Goal: Find specific fact: Find specific fact

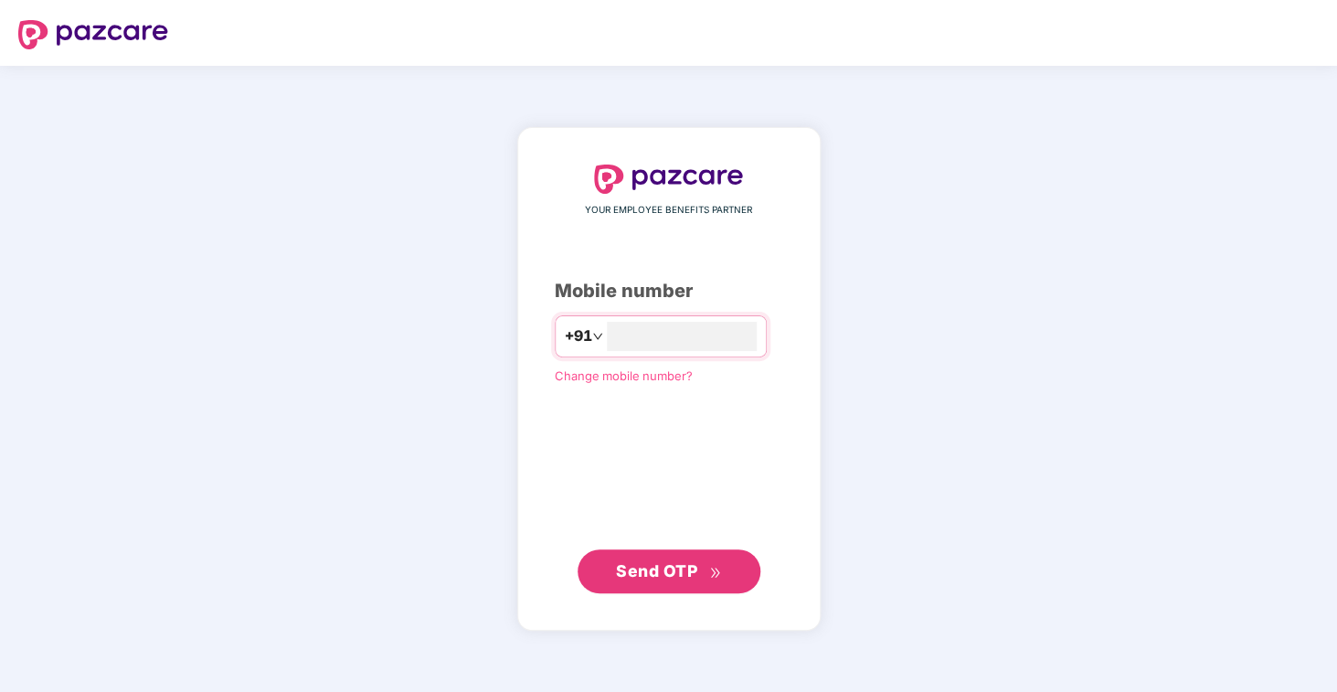
type input "**********"
click at [655, 580] on span "Send OTP" at bounding box center [656, 570] width 81 height 19
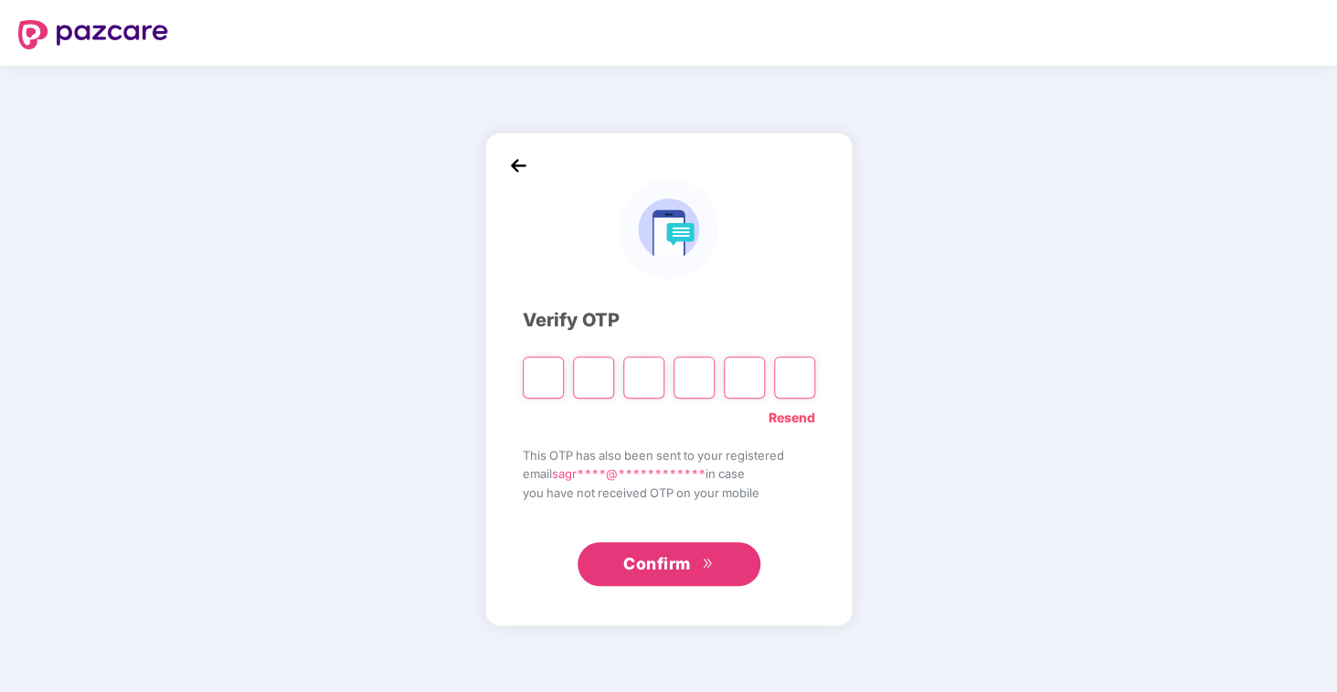
type input "*"
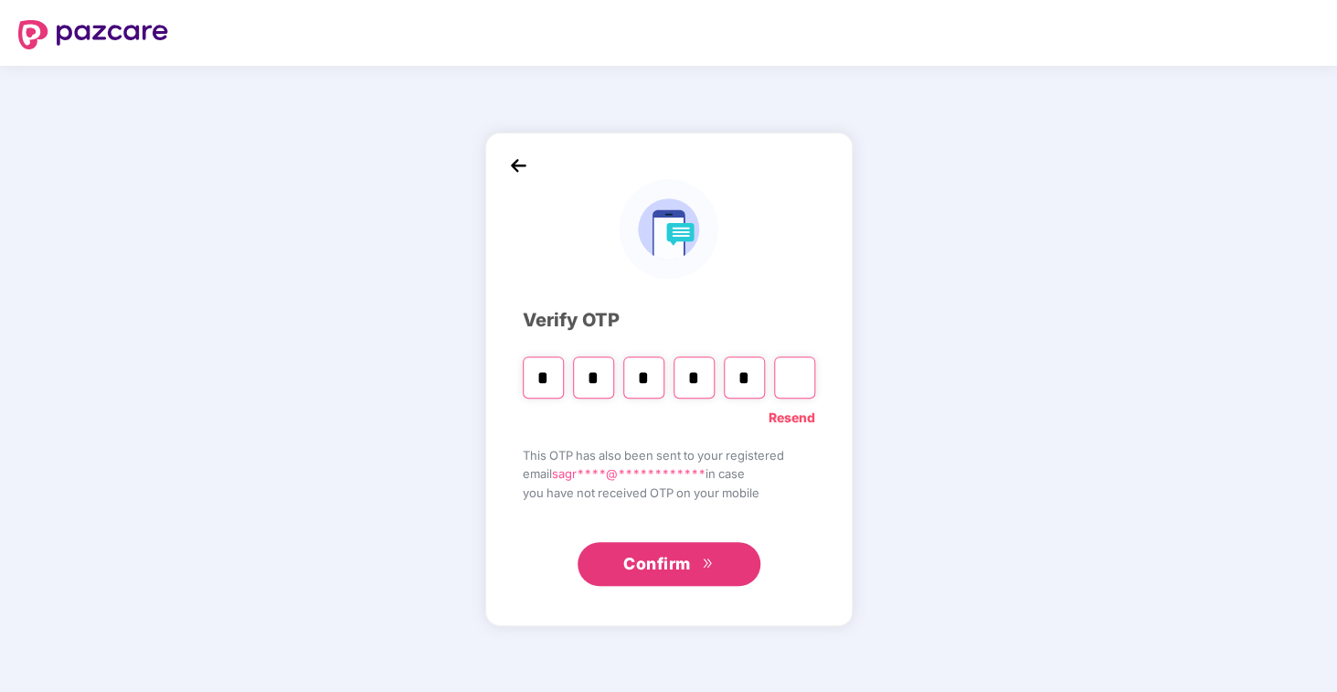
type input "*"
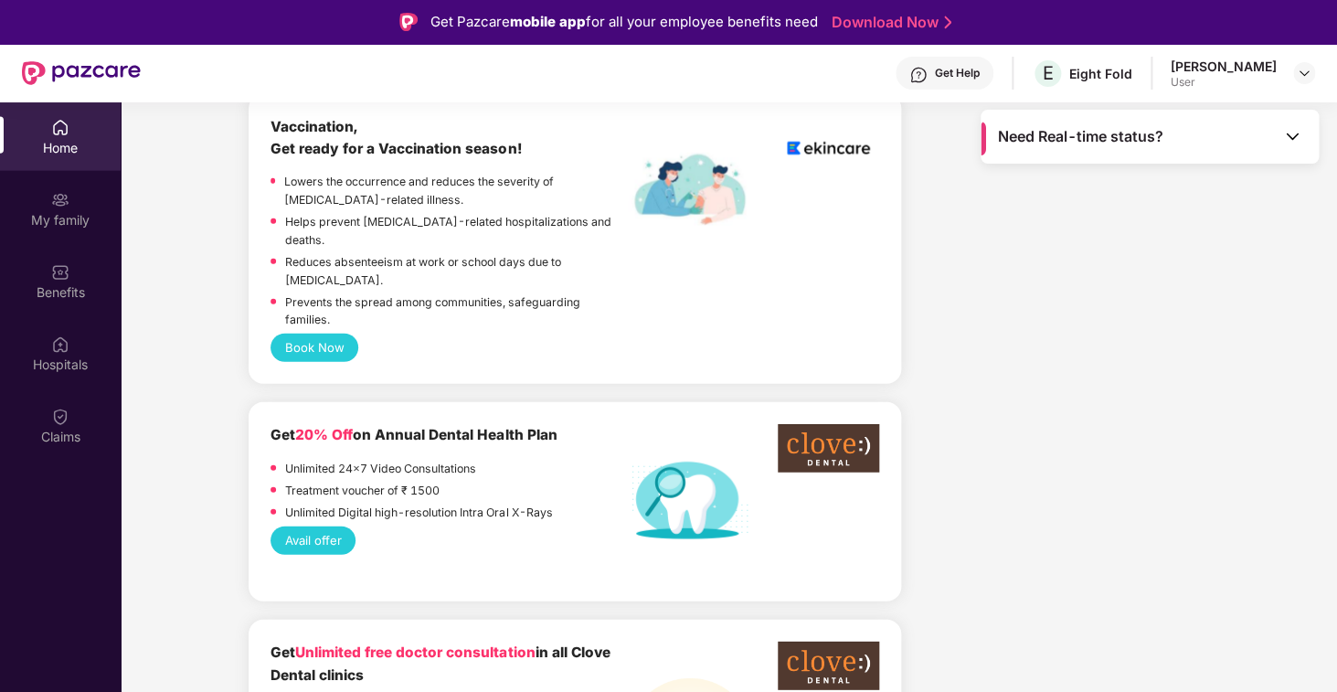
scroll to position [1634, 0]
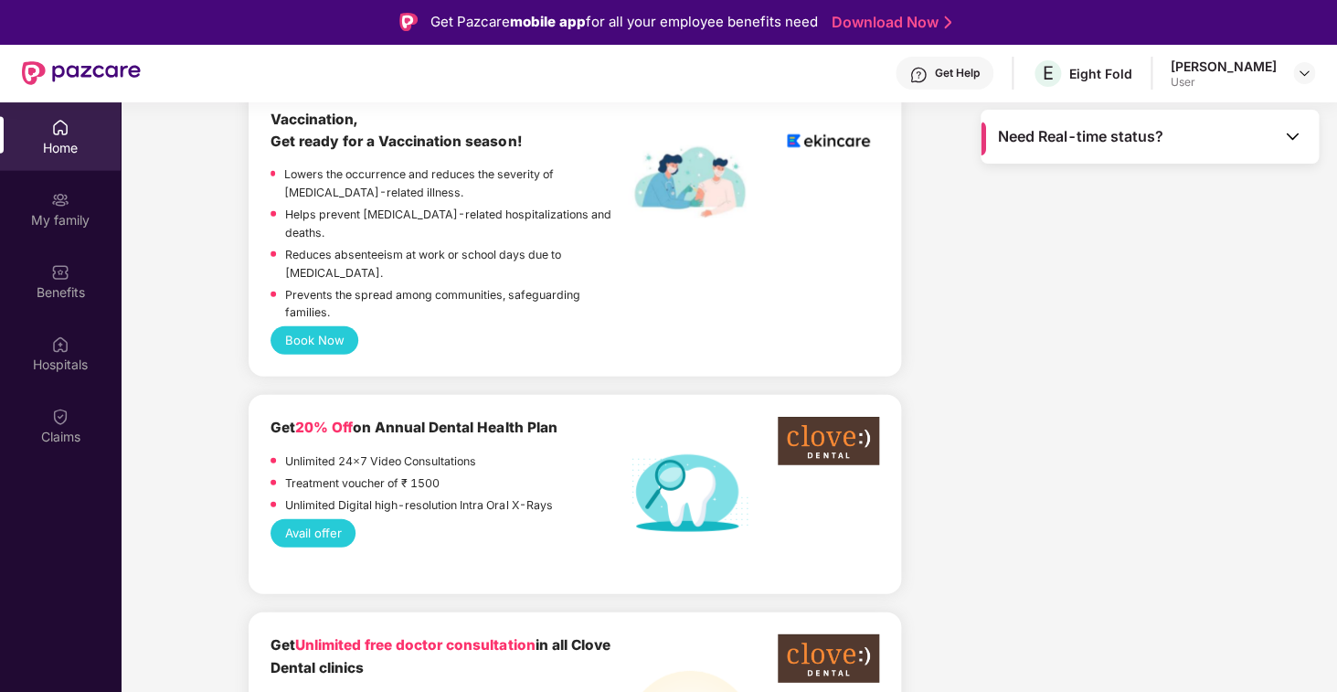
click at [337, 326] on button "Book Now" at bounding box center [314, 340] width 87 height 28
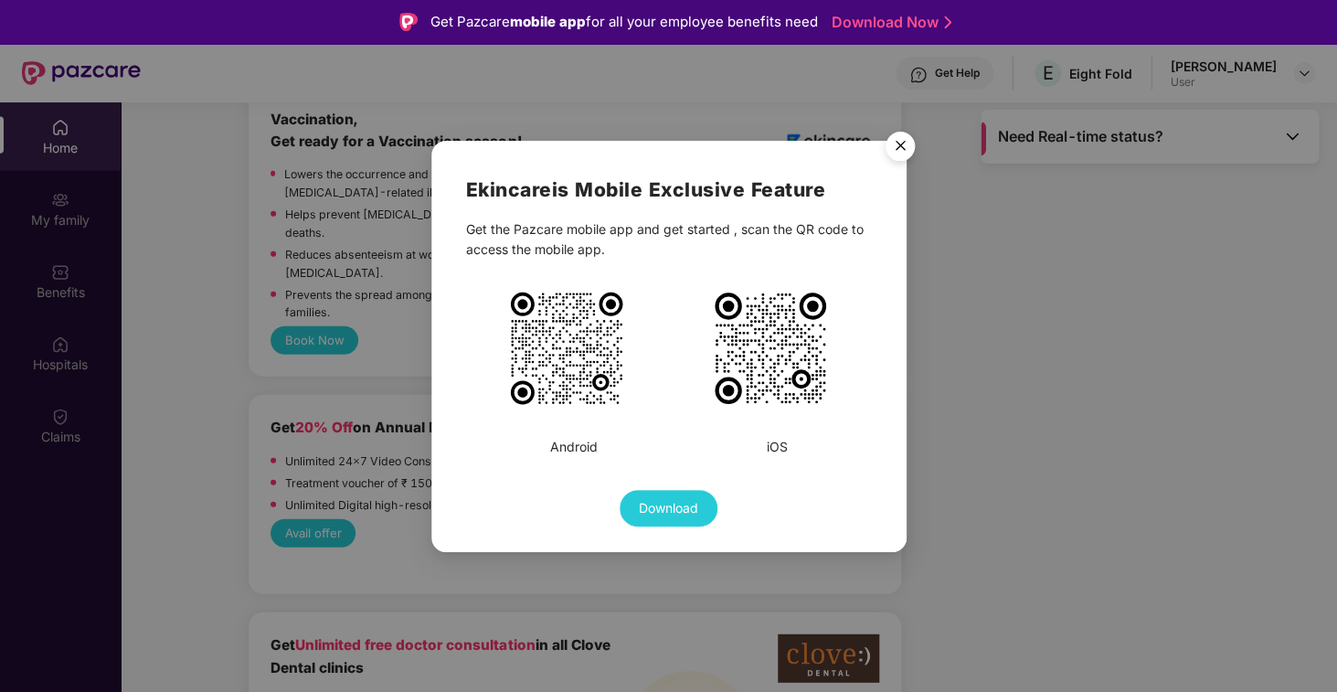
click at [889, 133] on img "Close" at bounding box center [900, 148] width 51 height 51
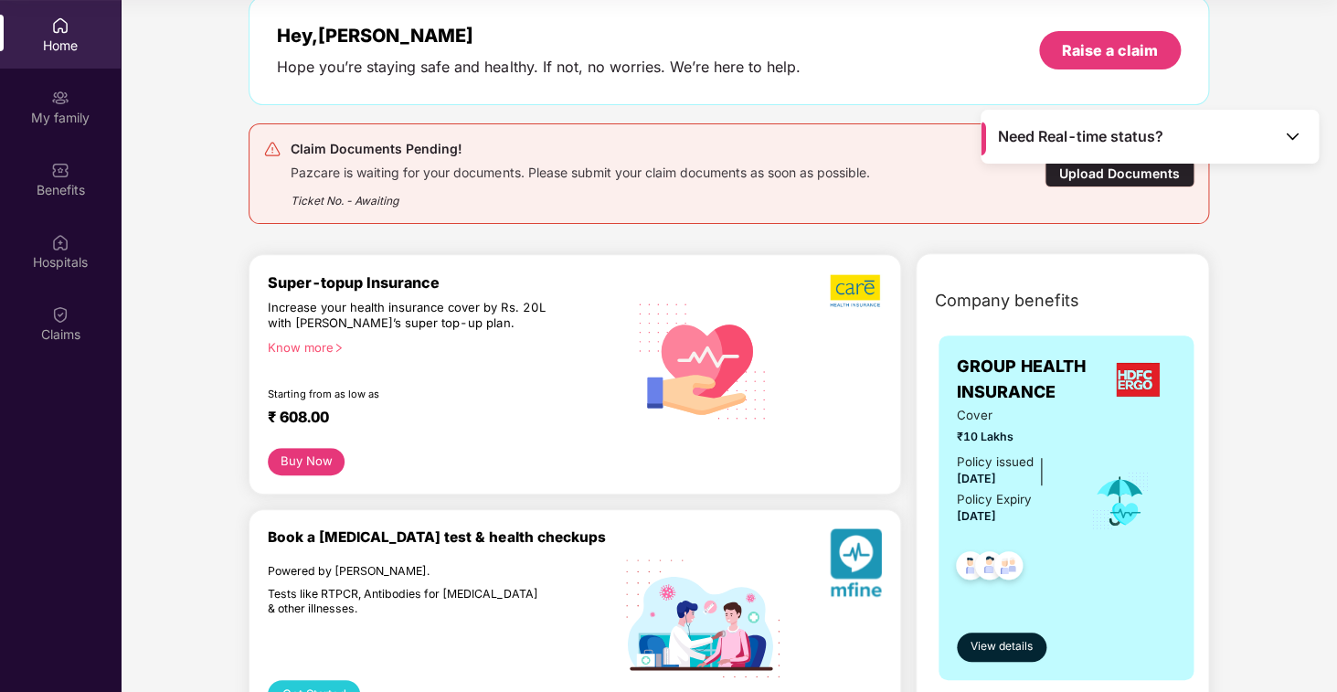
scroll to position [0, 0]
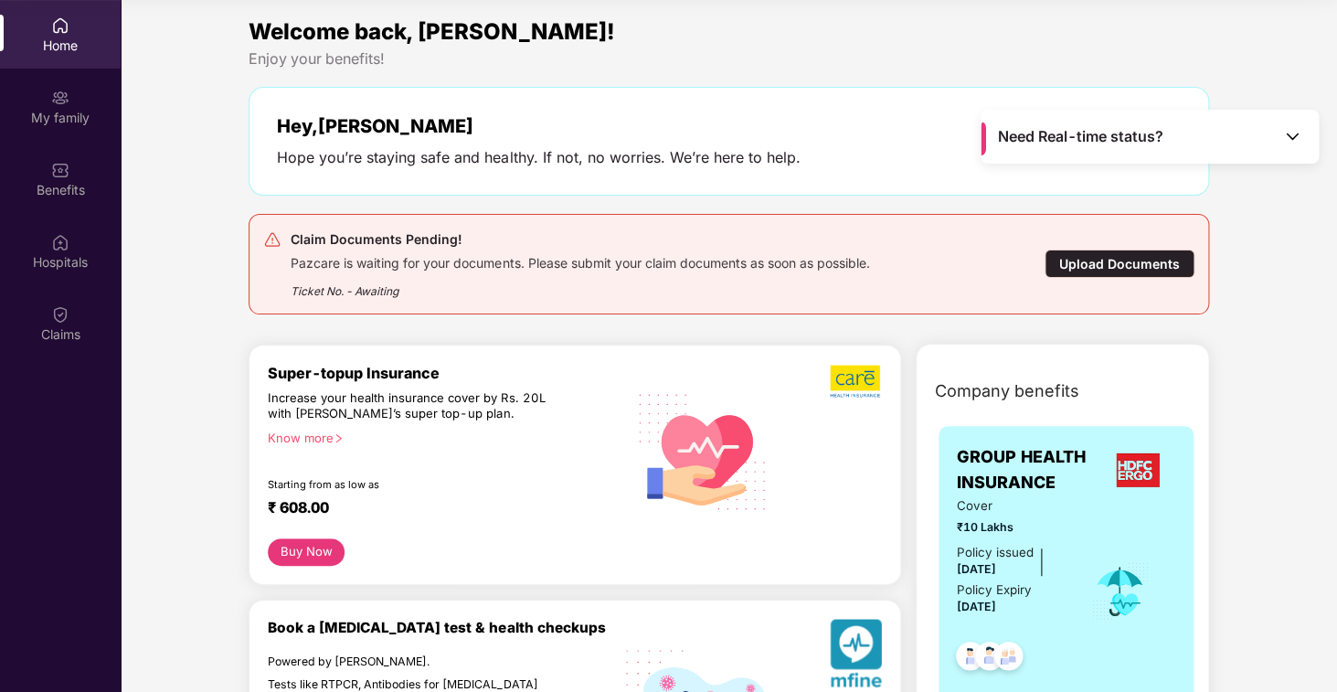
click at [1299, 143] on img at bounding box center [1292, 136] width 18 height 18
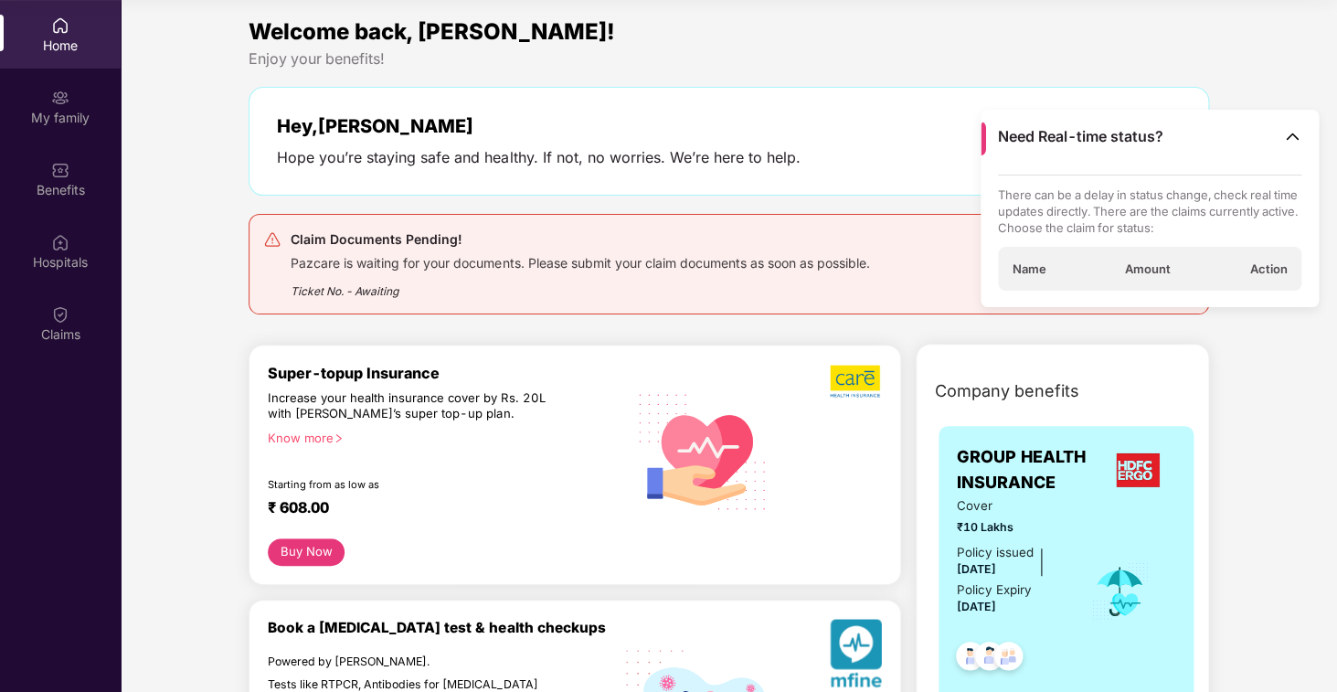
click at [1280, 144] on div "Need Real-time status?" at bounding box center [1150, 137] width 338 height 54
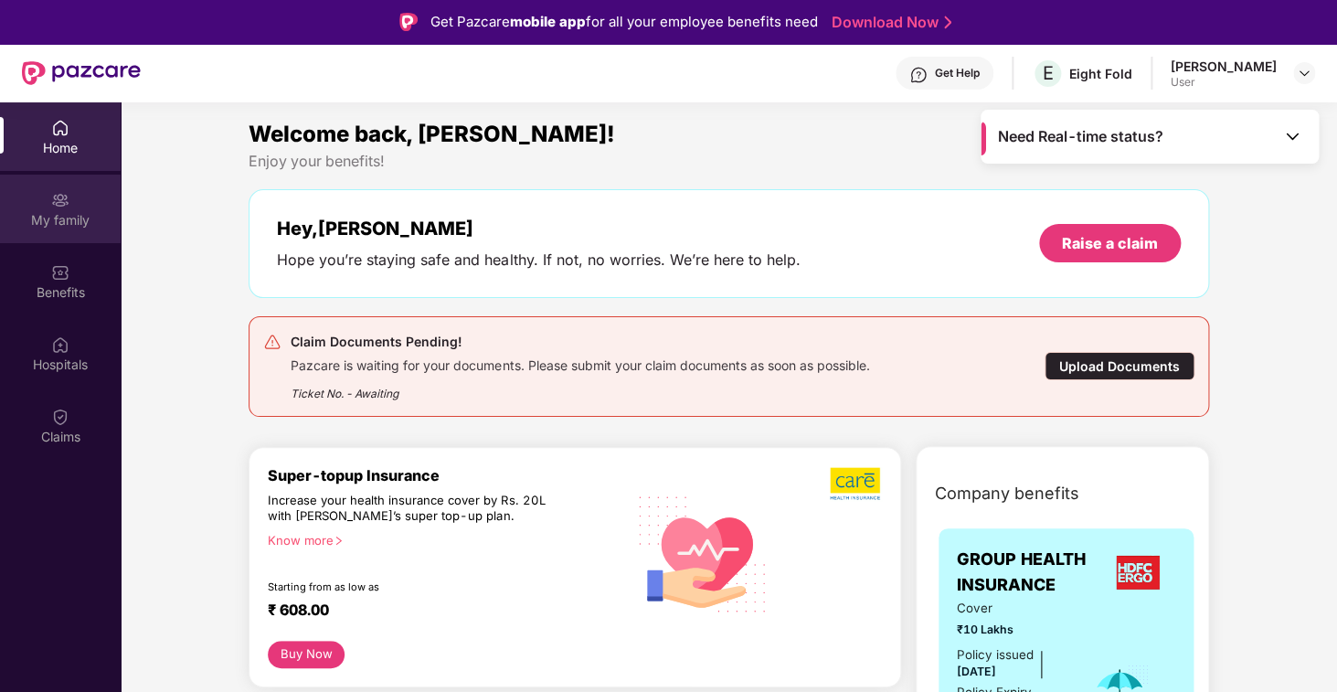
click at [72, 229] on div "My family" at bounding box center [60, 209] width 121 height 69
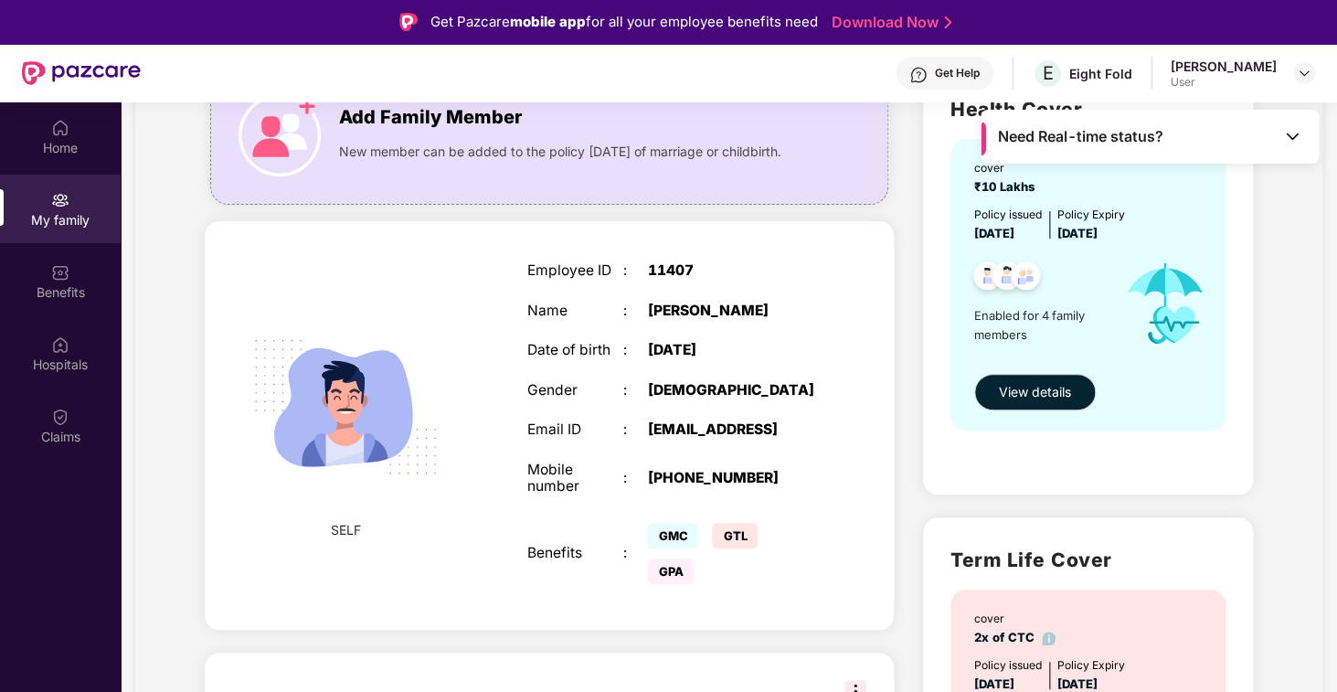
scroll to position [96, 0]
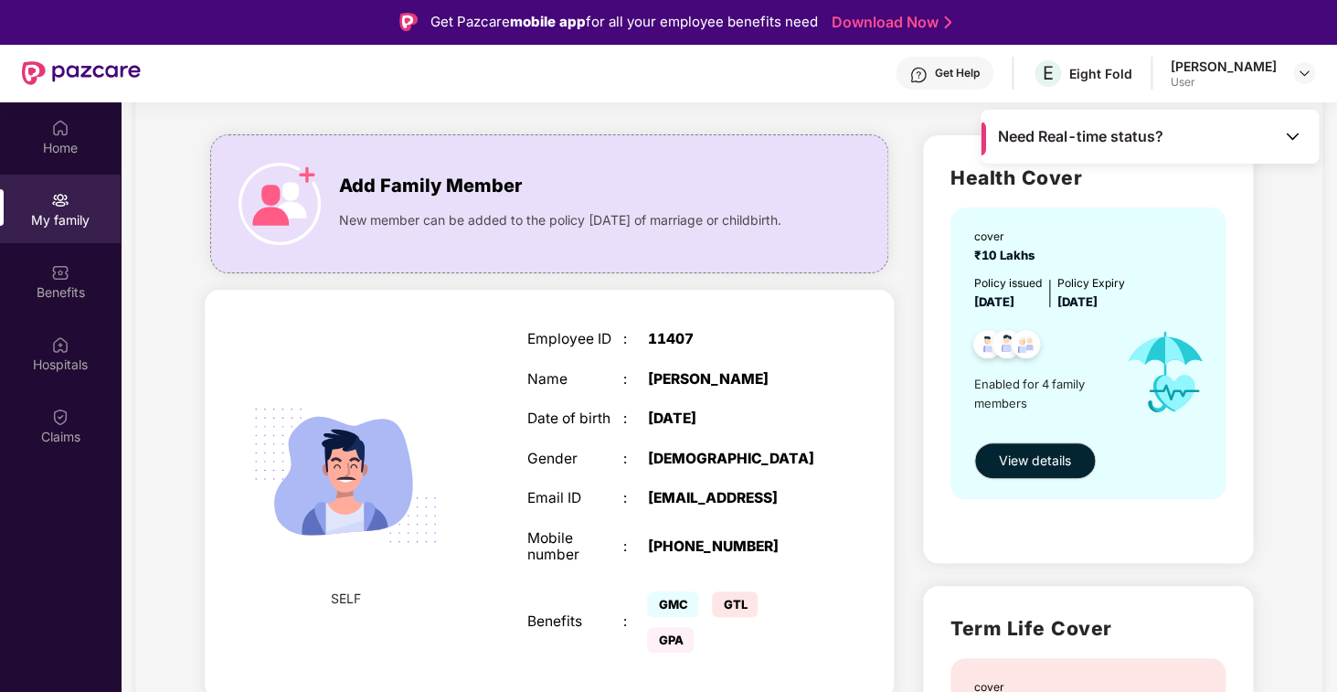
click at [863, 325] on div "SELF Employee ID : 11407 Name : [PERSON_NAME] Date of birth : [DEMOGRAPHIC_DATA…" at bounding box center [549, 494] width 689 height 409
click at [1050, 460] on span "View details" at bounding box center [1035, 461] width 72 height 20
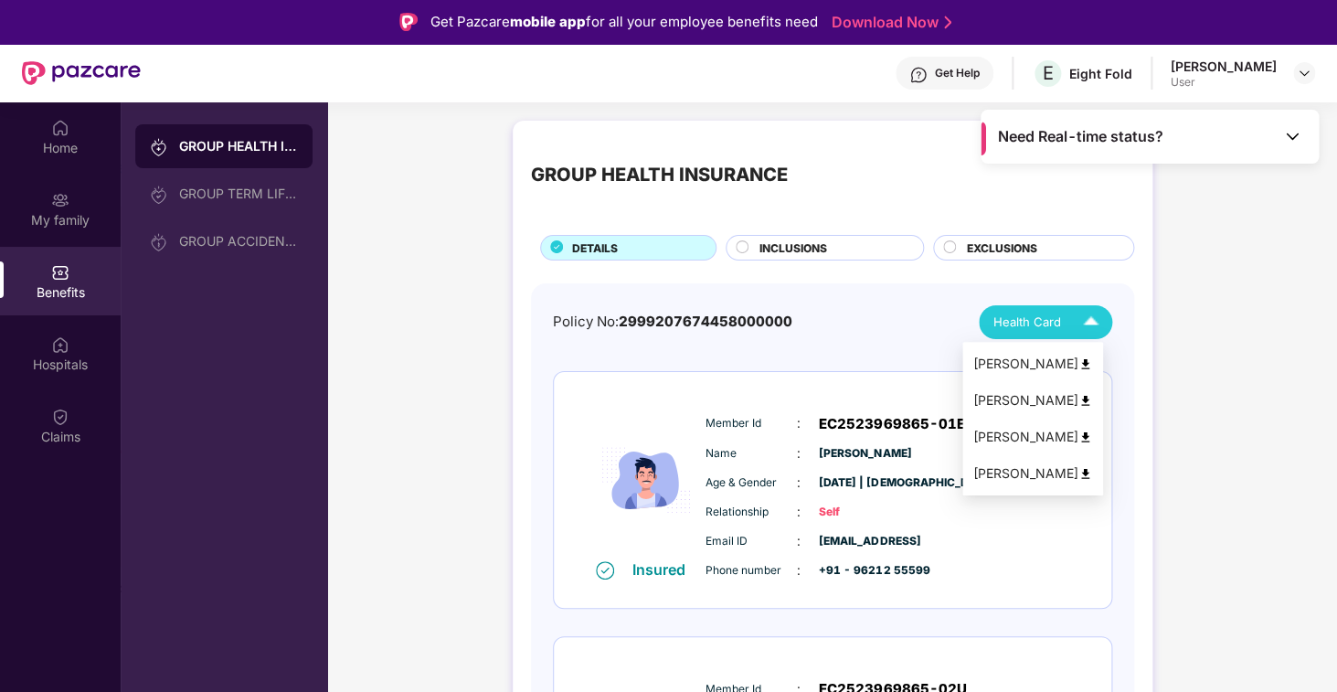
click at [1043, 330] on span "Health Card" at bounding box center [1028, 322] width 68 height 19
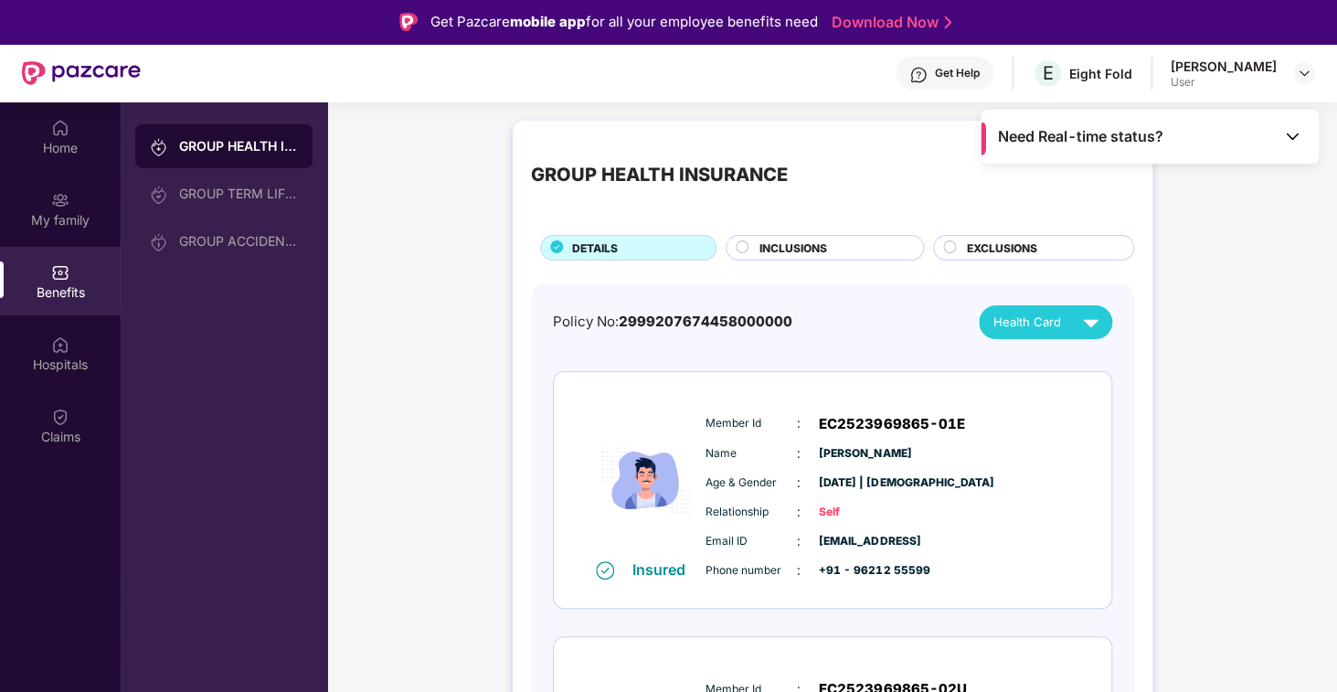
click at [714, 326] on span "2999207674458000000" at bounding box center [706, 321] width 174 height 17
drag, startPoint x: 645, startPoint y: 321, endPoint x: 673, endPoint y: 317, distance: 27.7
click at [673, 317] on span "2999207674458000000" at bounding box center [706, 321] width 174 height 17
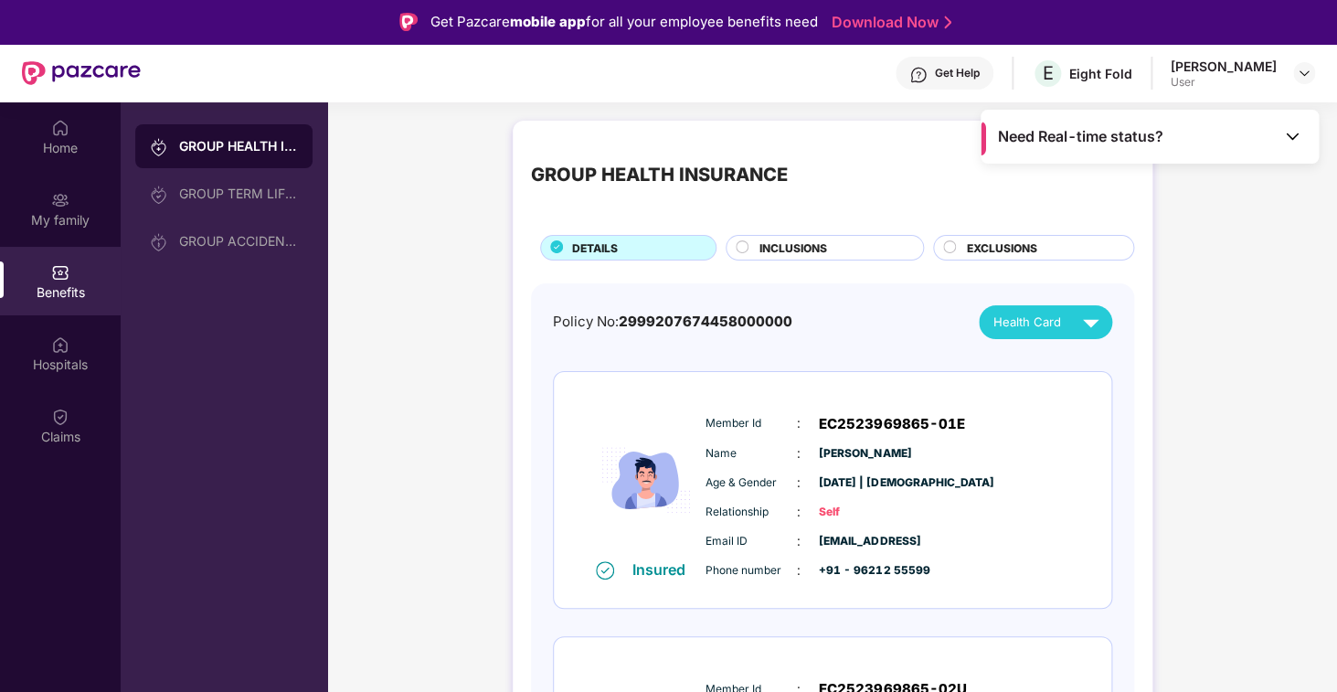
click at [785, 335] on div "Policy No: 2999207674458000000 Health Card" at bounding box center [832, 322] width 559 height 34
drag, startPoint x: 791, startPoint y: 325, endPoint x: 623, endPoint y: 321, distance: 168.2
click at [623, 321] on div "Policy No: 2999207674458000000 Health Card" at bounding box center [832, 322] width 559 height 34
copy span "2999207674458000000"
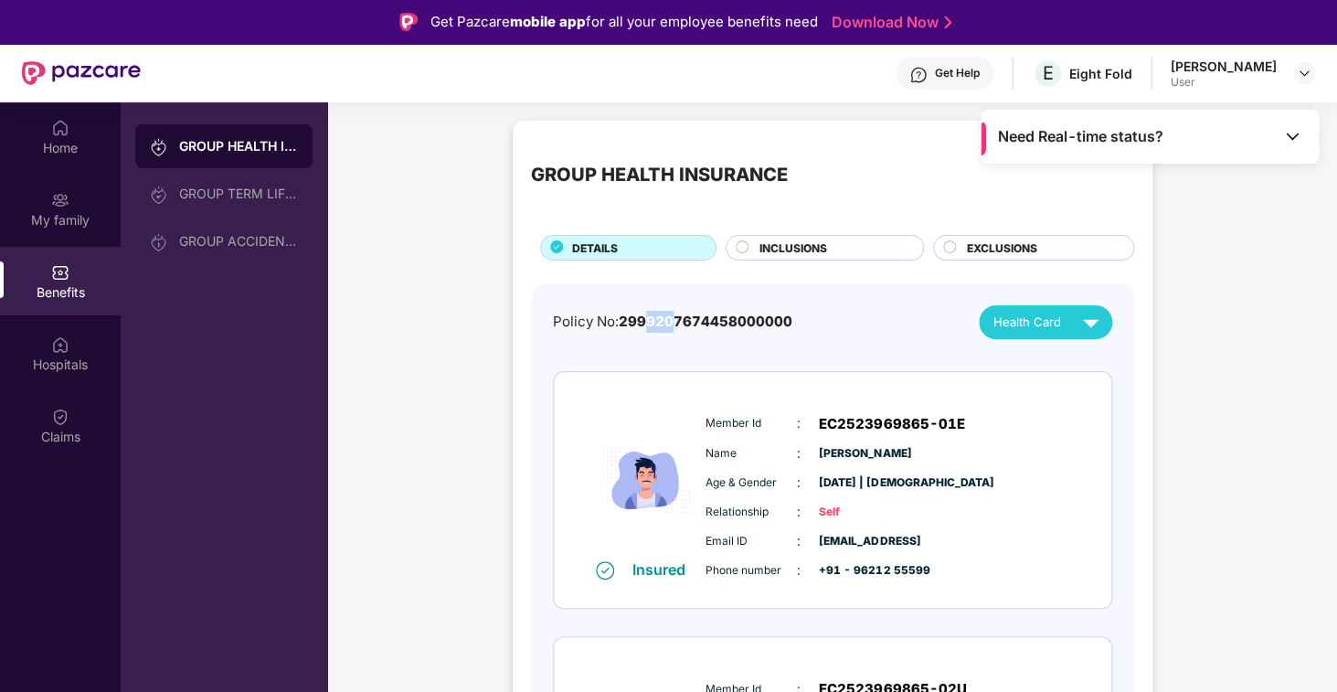
drag, startPoint x: 651, startPoint y: 323, endPoint x: 672, endPoint y: 323, distance: 21.0
click at [672, 323] on span "2999207674458000000" at bounding box center [706, 321] width 174 height 17
drag, startPoint x: 705, startPoint y: 323, endPoint x: 727, endPoint y: 323, distance: 21.9
click at [727, 323] on span "2999207674458000000" at bounding box center [706, 321] width 174 height 17
click at [723, 332] on div "Policy No: 2999207674458000000" at bounding box center [672, 322] width 239 height 22
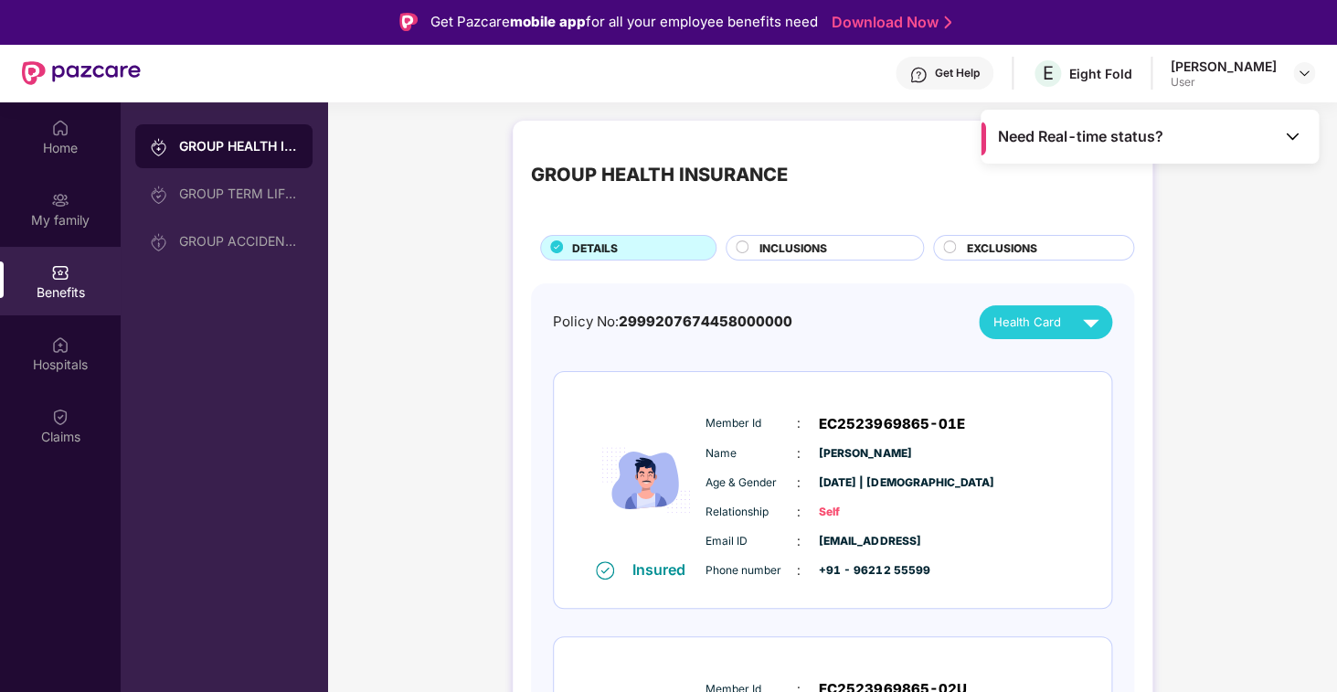
click at [723, 332] on div "Policy No: 2999207674458000000" at bounding box center [672, 322] width 239 height 22
copy div "2999207674458000000"
